Goal: Navigation & Orientation: Find specific page/section

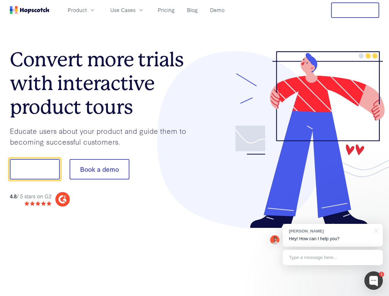
click at [195, 148] on div at bounding box center [287, 139] width 185 height 177
click at [87, 10] on span "Product" at bounding box center [77, 10] width 19 height 8
click at [136, 10] on span "Use Cases" at bounding box center [122, 10] width 25 height 8
click at [356, 10] on button "Free Trial" at bounding box center [355, 9] width 48 height 15
click at [35, 169] on button "Show me!" at bounding box center [35, 169] width 50 height 20
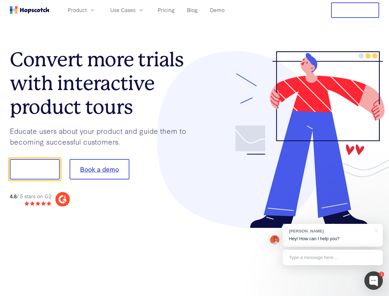
click at [99, 169] on button "Book a demo" at bounding box center [100, 169] width 60 height 20
click at [374, 281] on div at bounding box center [374, 280] width 18 height 18
click at [333, 235] on div "[PERSON_NAME] Hey! How can I help you?" at bounding box center [333, 235] width 100 height 23
click at [376, 230] on div at bounding box center [375, 230] width 15 height 13
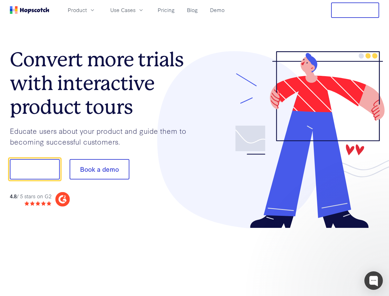
click at [333, 257] on div at bounding box center [326, 169] width 116 height 206
